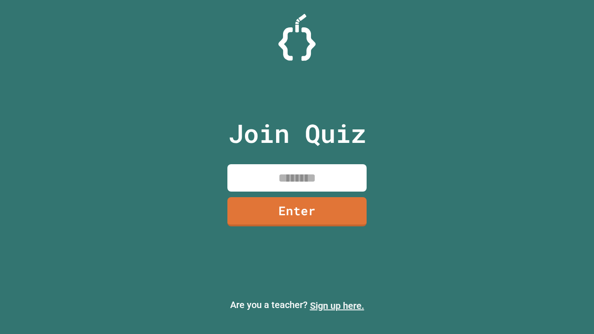
click at [337, 306] on link "Sign up here." at bounding box center [337, 305] width 54 height 11
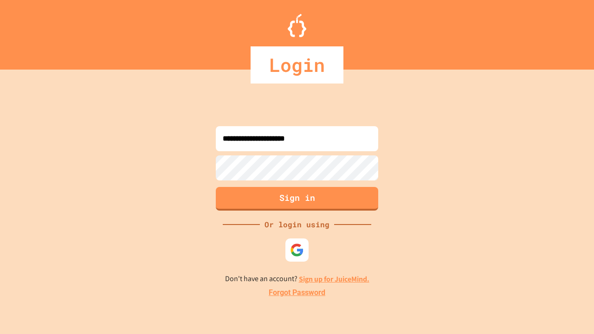
type input "**********"
